Goal: Information Seeking & Learning: Understand process/instructions

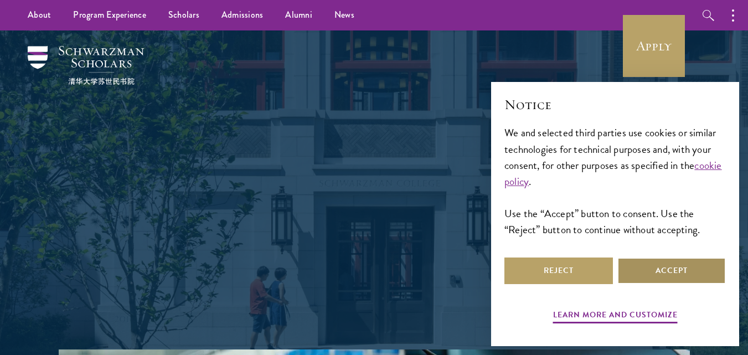
click at [671, 273] on button "Accept" at bounding box center [671, 271] width 109 height 27
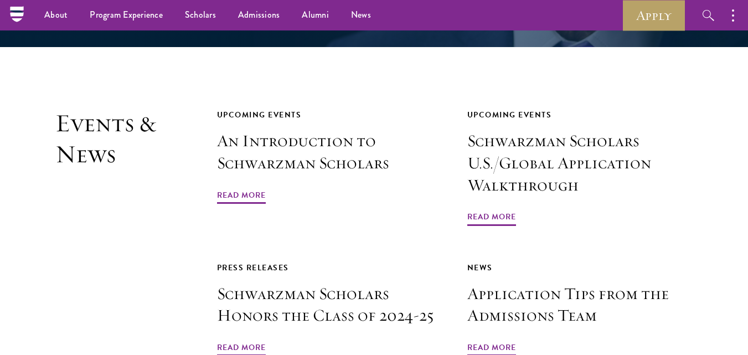
scroll to position [2462, 0]
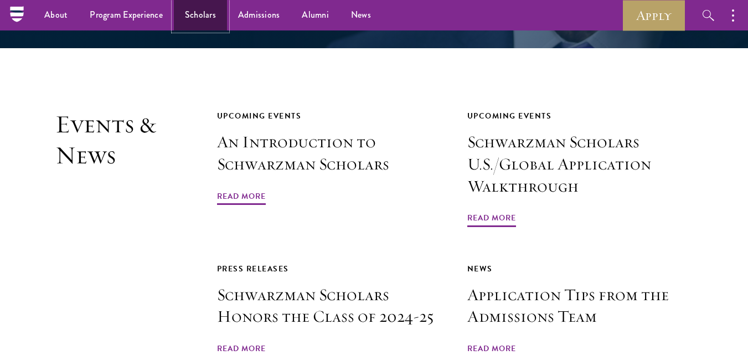
click at [203, 10] on link "Scholars" at bounding box center [200, 15] width 53 height 30
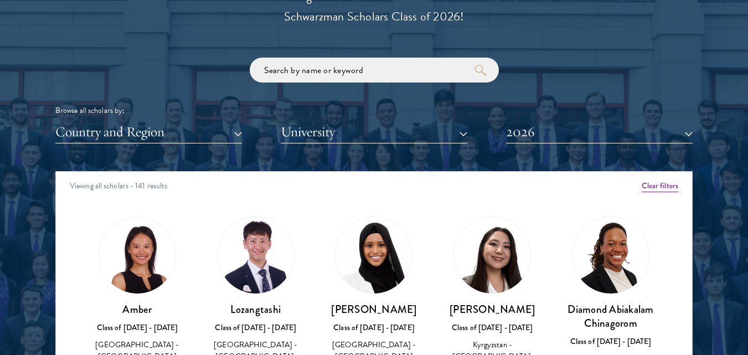
scroll to position [1277, 0]
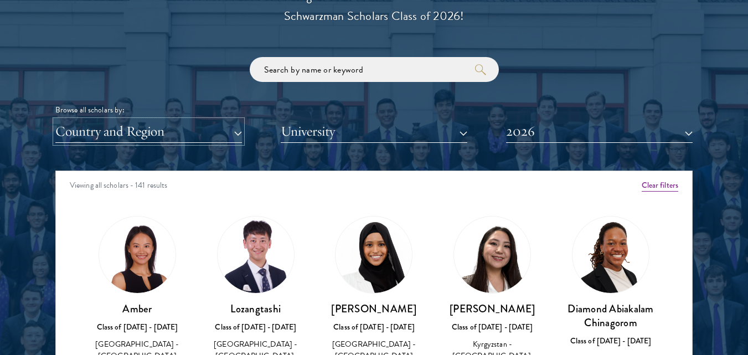
click at [228, 133] on button "Country and Region" at bounding box center [148, 131] width 187 height 23
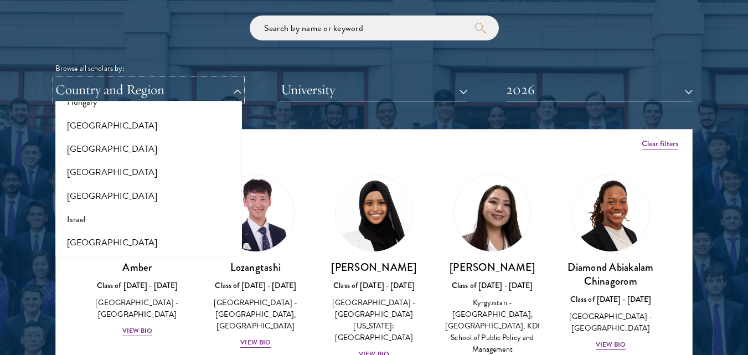
scroll to position [864, 0]
click at [99, 143] on button "[GEOGRAPHIC_DATA]" at bounding box center [149, 149] width 180 height 23
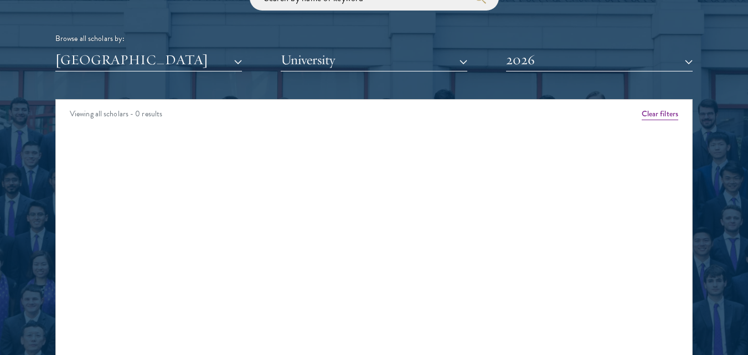
scroll to position [1349, 0]
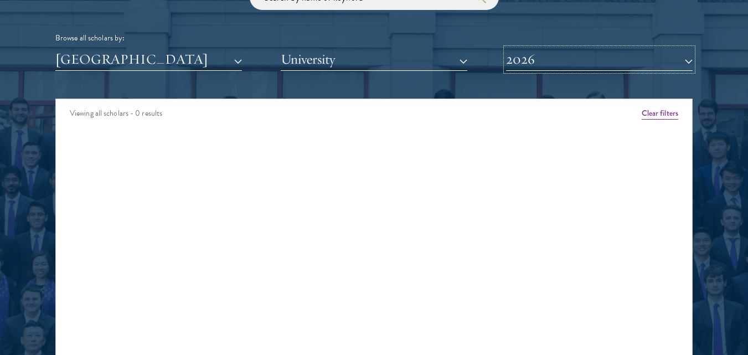
click at [546, 57] on button "2026" at bounding box center [599, 59] width 187 height 23
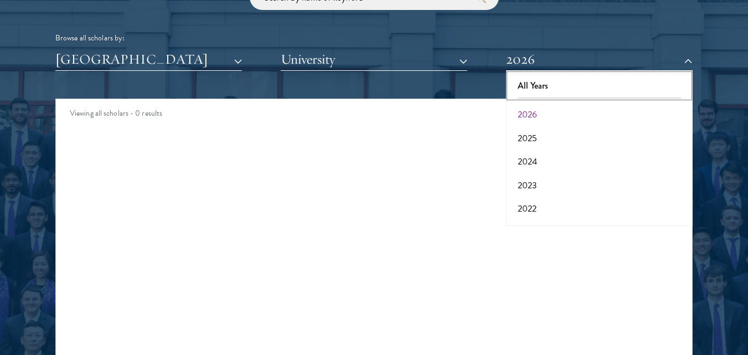
click at [533, 85] on button "All Years" at bounding box center [599, 85] width 180 height 23
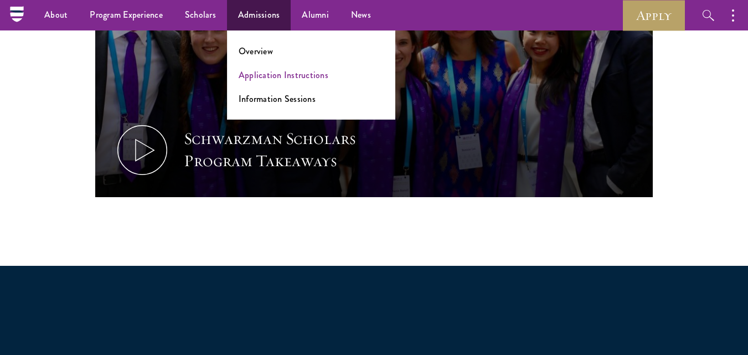
scroll to position [647, 0]
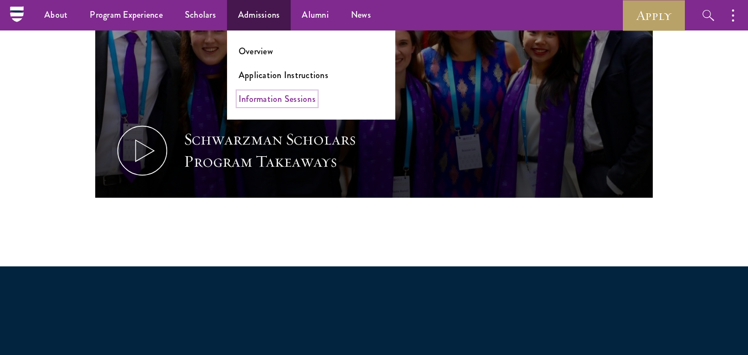
click at [261, 101] on link "Information Sessions" at bounding box center [277, 98] width 77 height 13
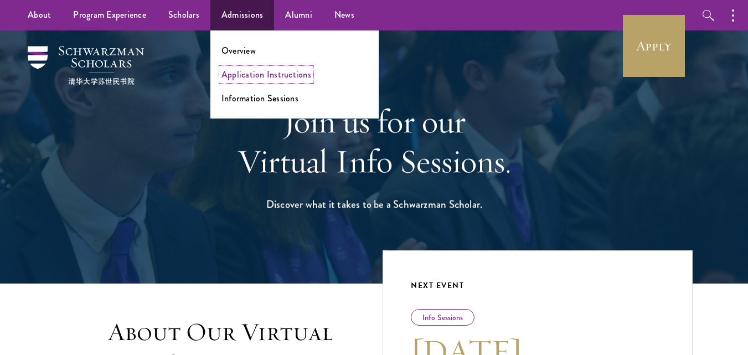
click at [260, 71] on link "Application Instructions" at bounding box center [267, 74] width 90 height 13
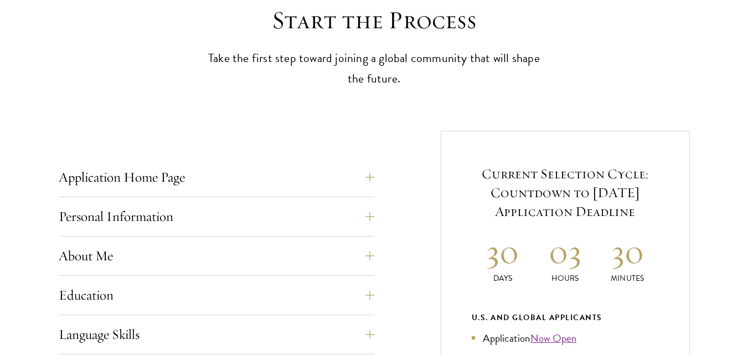
scroll to position [383, 0]
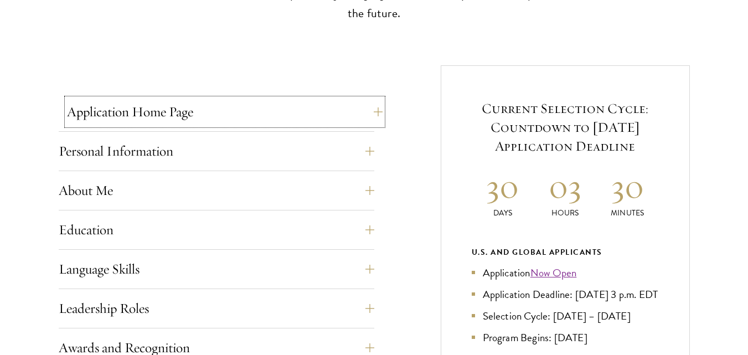
click at [372, 120] on button "Application Home Page" at bounding box center [225, 112] width 316 height 27
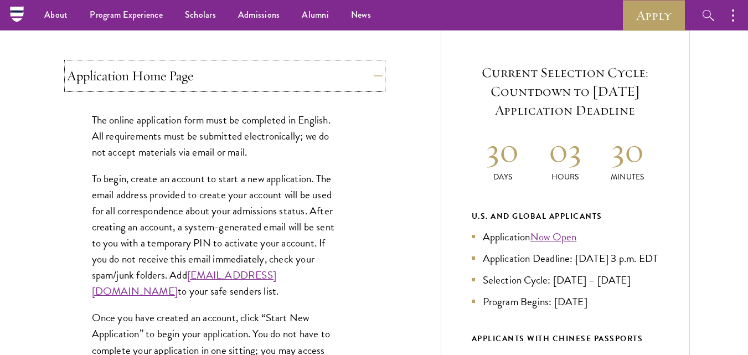
scroll to position [411, 0]
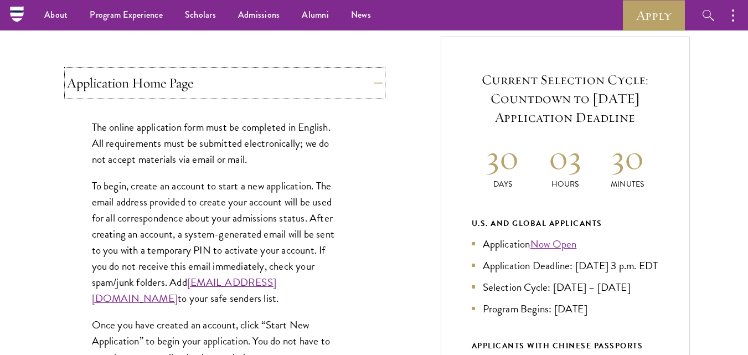
click at [363, 84] on button "Application Home Page" at bounding box center [225, 83] width 316 height 27
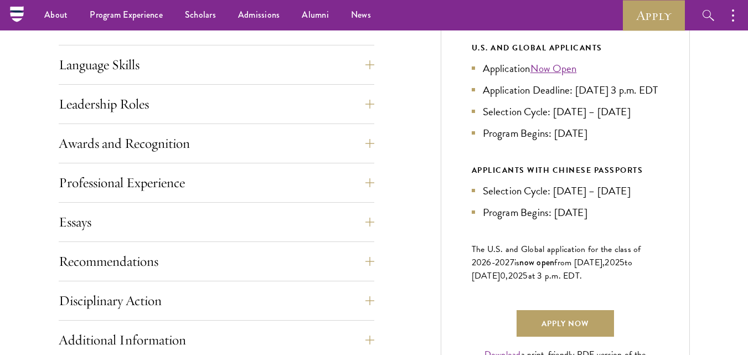
scroll to position [586, 0]
click at [360, 157] on button "Awards and Recognition" at bounding box center [225, 144] width 316 height 27
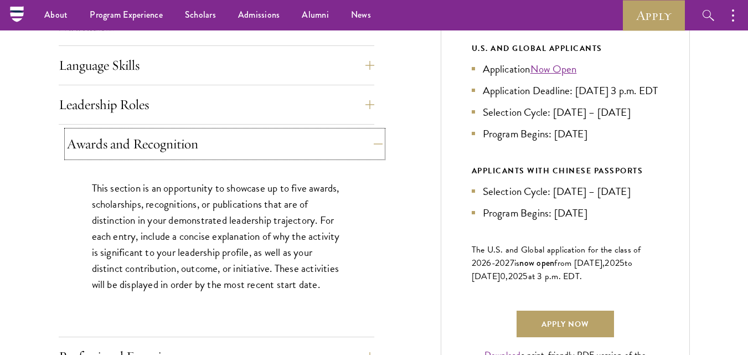
click at [360, 157] on button "Awards and Recognition" at bounding box center [225, 144] width 316 height 27
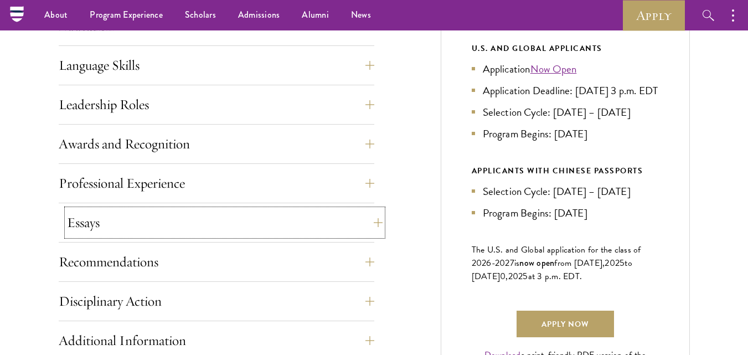
click at [334, 225] on button "Essays" at bounding box center [225, 222] width 316 height 27
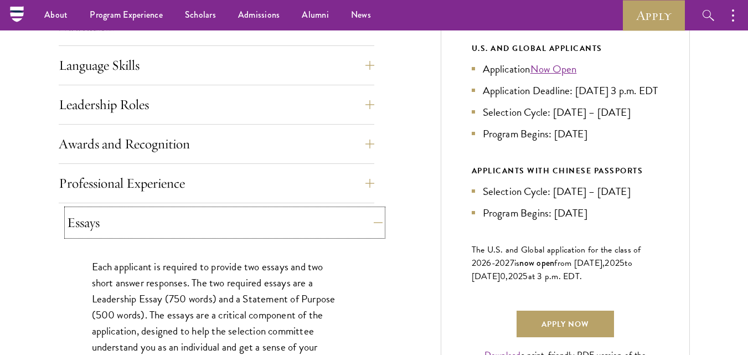
click at [334, 225] on button "Essays" at bounding box center [225, 222] width 316 height 27
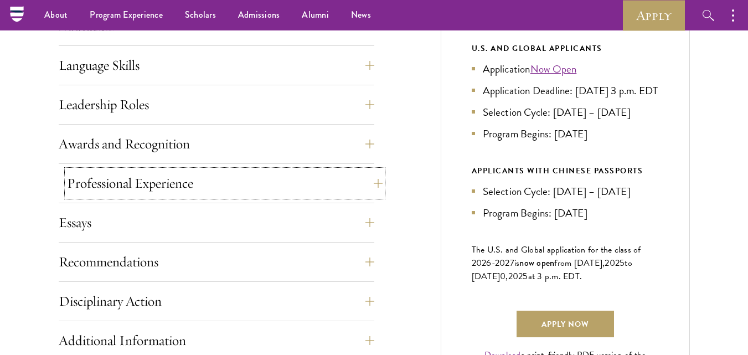
click at [324, 189] on button "Professional Experience" at bounding box center [225, 183] width 316 height 27
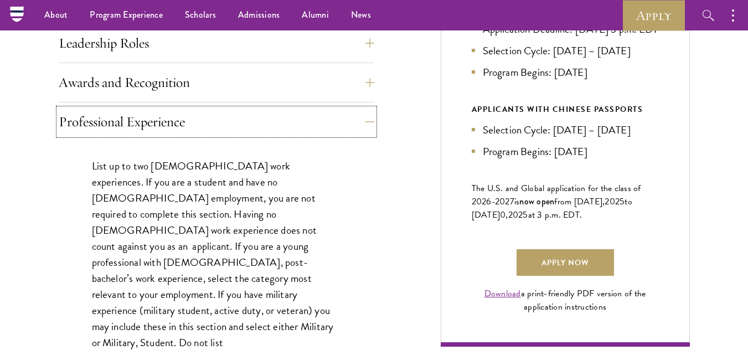
scroll to position [647, 0]
click at [347, 125] on button "Professional Experience" at bounding box center [225, 122] width 316 height 27
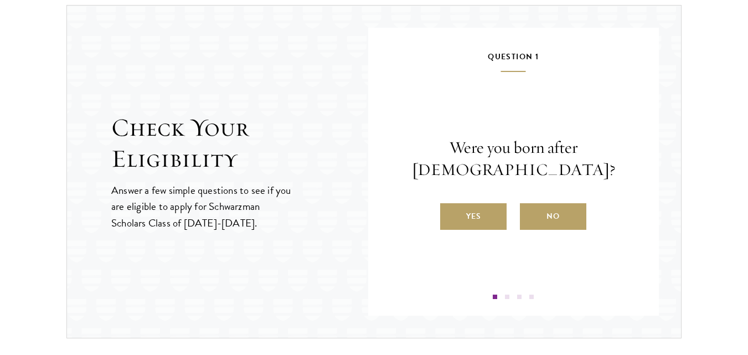
scroll to position [1166, 0]
click at [475, 209] on label "Yes" at bounding box center [473, 216] width 66 height 27
click at [450, 209] on input "Yes" at bounding box center [445, 209] width 10 height 10
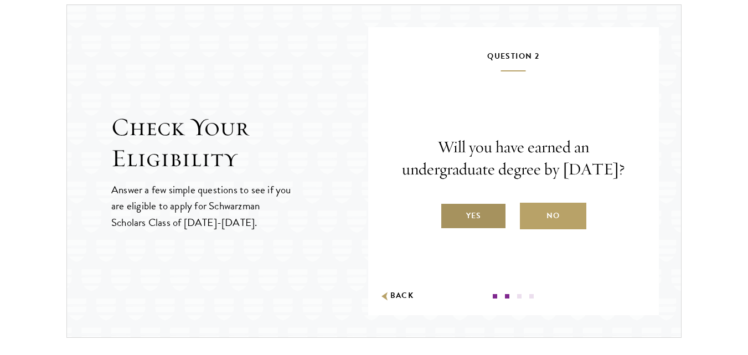
click at [479, 229] on label "Yes" at bounding box center [473, 216] width 66 height 27
click at [450, 214] on input "Yes" at bounding box center [445, 209] width 10 height 10
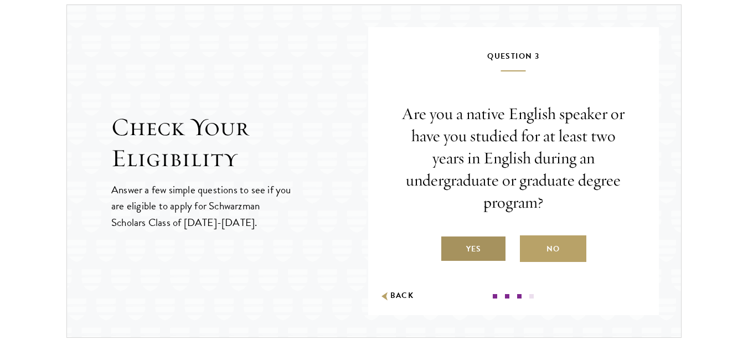
click at [464, 247] on label "Yes" at bounding box center [473, 248] width 66 height 27
click at [450, 247] on input "Yes" at bounding box center [445, 242] width 10 height 10
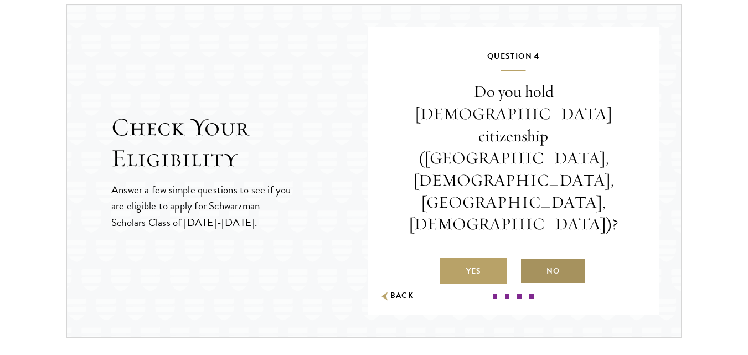
click at [543, 258] on label "No" at bounding box center [553, 271] width 66 height 27
click at [530, 259] on input "No" at bounding box center [525, 264] width 10 height 10
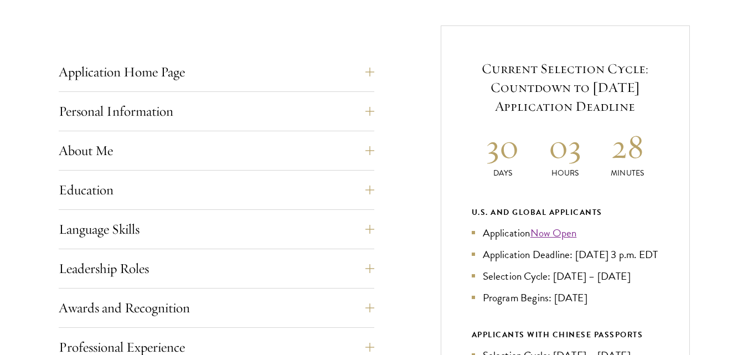
scroll to position [422, 0]
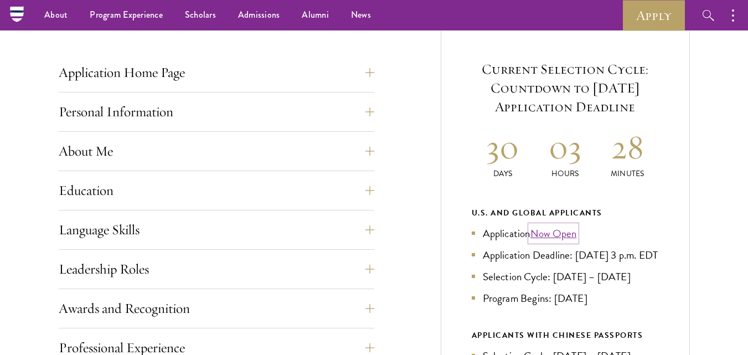
click at [549, 231] on link "Now Open" at bounding box center [554, 233] width 47 height 16
